Goal: Navigation & Orientation: Find specific page/section

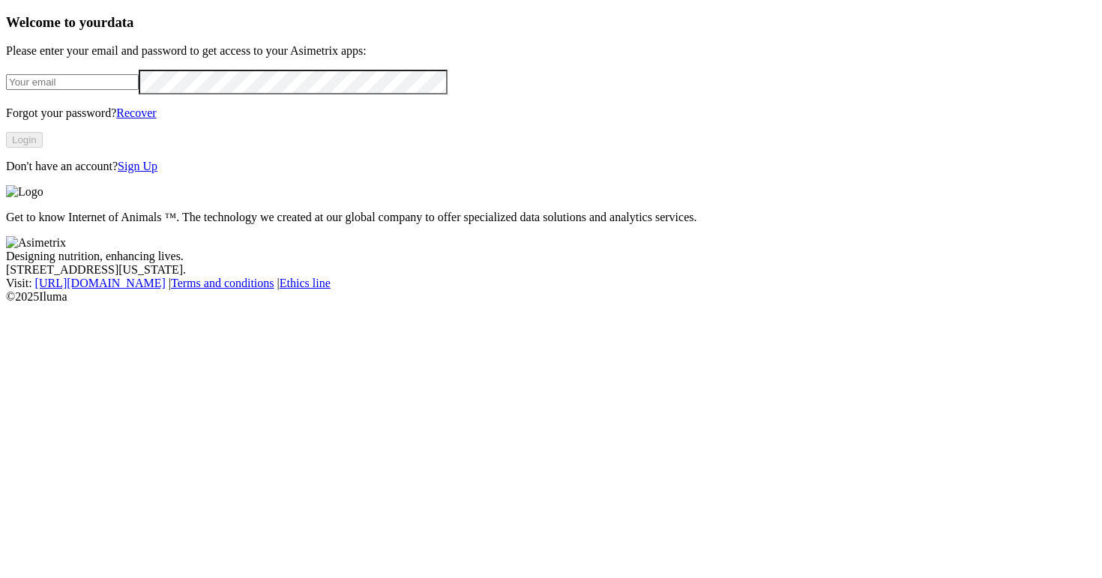
type input "[PERSON_NAME][EMAIL_ADDRESS][DOMAIN_NAME]"
click at [43, 148] on button "Login" at bounding box center [24, 140] width 37 height 16
